Goal: Entertainment & Leisure: Consume media (video, audio)

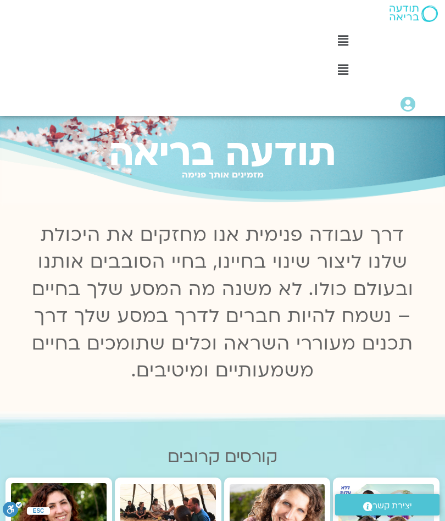
click at [412, 104] on icon at bounding box center [407, 104] width 15 height 15
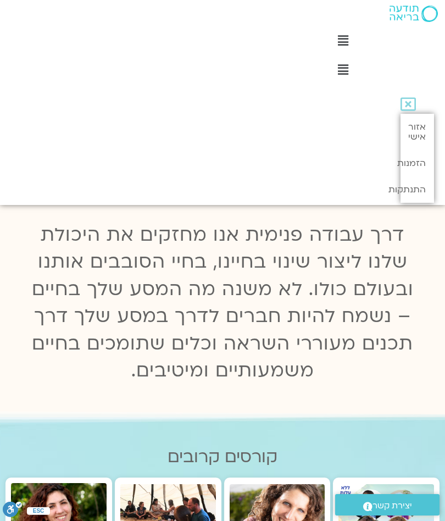
click at [422, 131] on link "אזור אישי" at bounding box center [417, 132] width 34 height 36
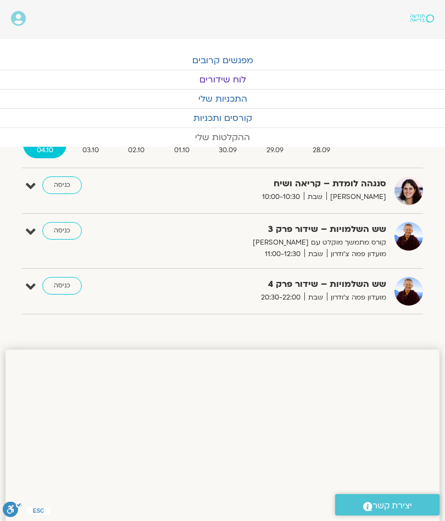
click at [237, 138] on link "ההקלטות שלי" at bounding box center [222, 137] width 445 height 19
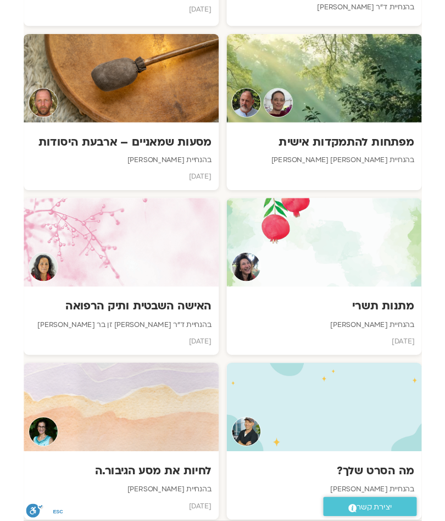
scroll to position [786, 0]
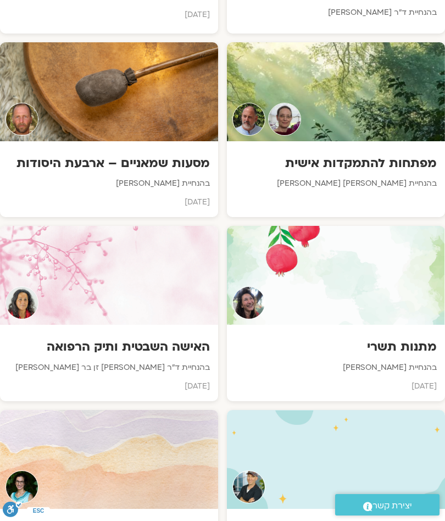
click at [140, 288] on div at bounding box center [109, 275] width 218 height 99
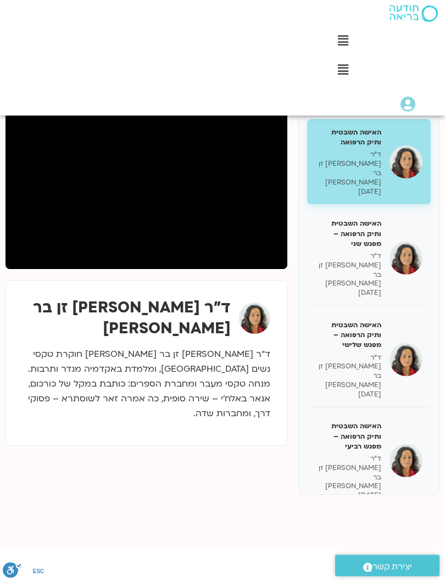
scroll to position [156, 0]
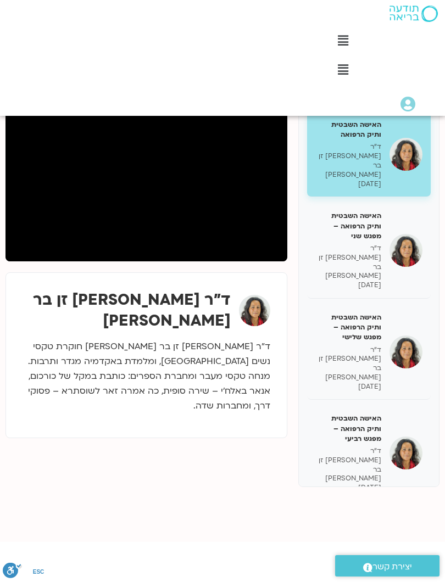
click at [375, 313] on h5 "האישה השבטית ותיק הרפואה – מפגש שלישי" at bounding box center [348, 328] width 66 height 30
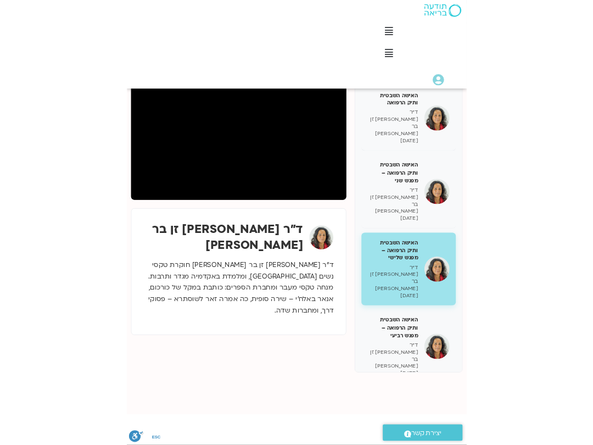
scroll to position [145, 0]
